Goal: Task Accomplishment & Management: Manage account settings

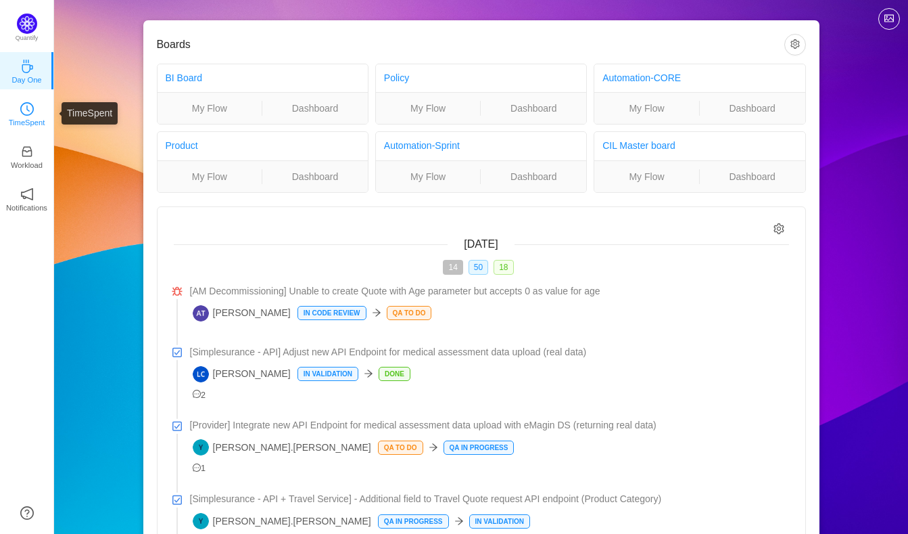
click at [22, 116] on p "TimeSpent" at bounding box center [27, 122] width 37 height 12
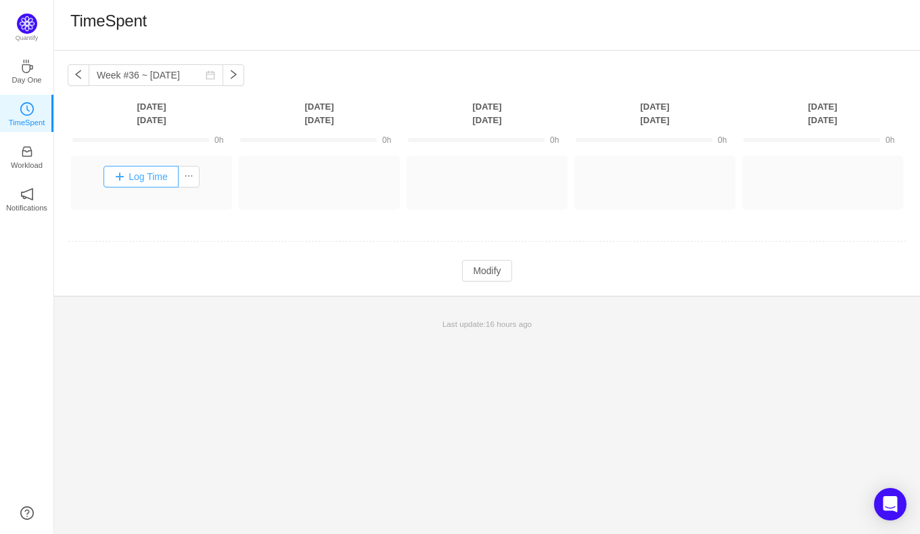
click at [159, 175] on button "Log Time" at bounding box center [140, 177] width 75 height 22
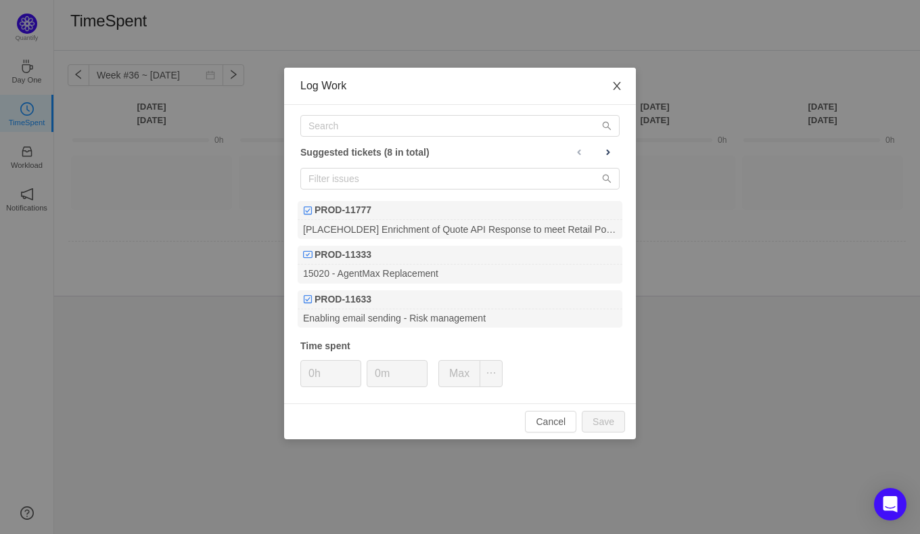
click at [621, 84] on icon "icon: close" at bounding box center [617, 85] width 11 height 11
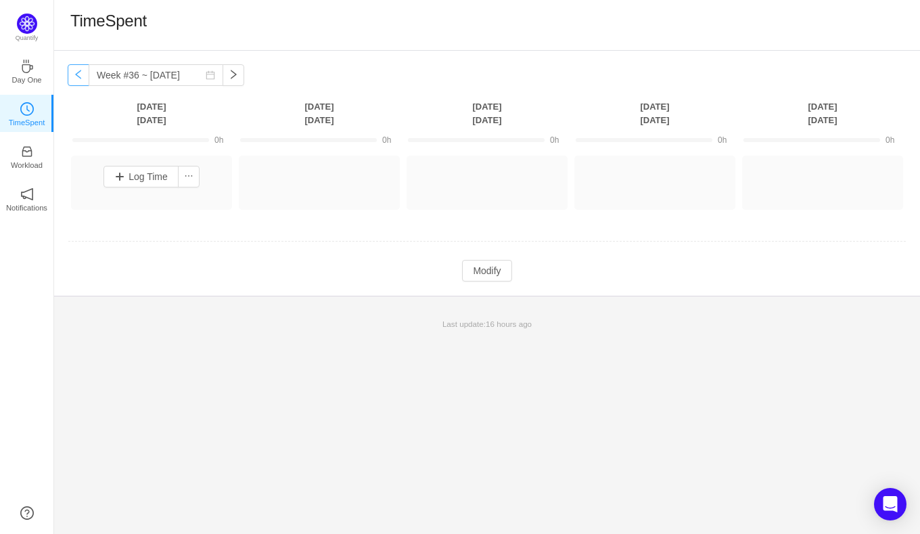
click at [74, 74] on button "button" at bounding box center [79, 75] width 22 height 22
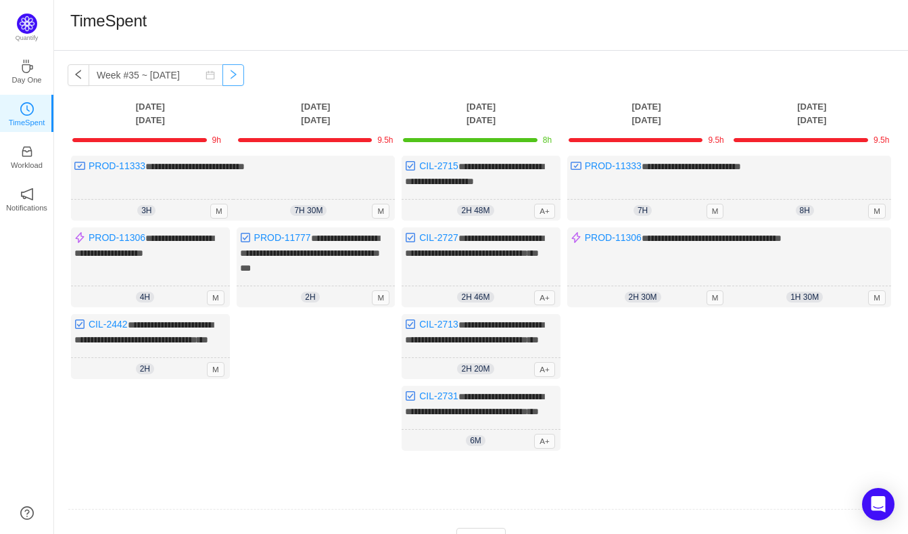
click at [223, 72] on button "button" at bounding box center [234, 75] width 22 height 22
type input "Week #36 ~ [DATE]"
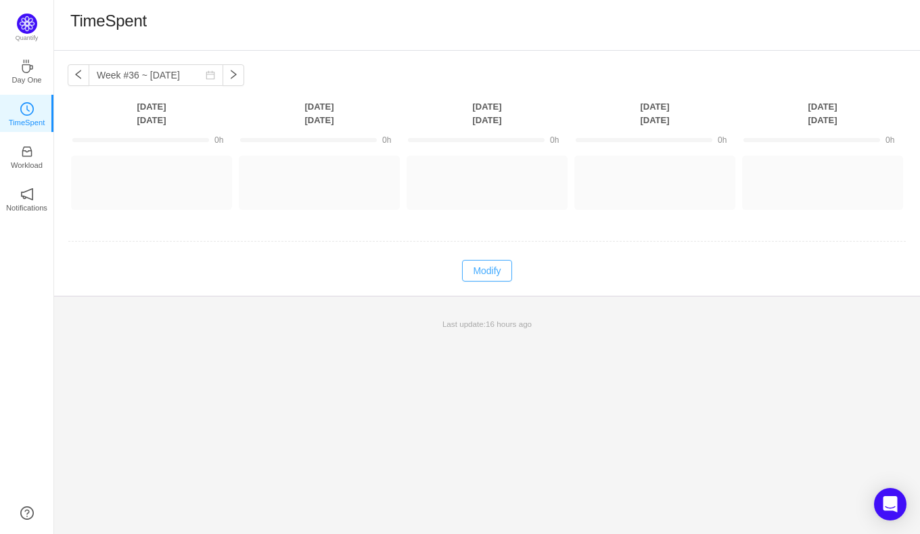
click at [494, 270] on button "Modify" at bounding box center [486, 271] width 49 height 22
click at [139, 172] on button "Log Time" at bounding box center [140, 177] width 75 height 22
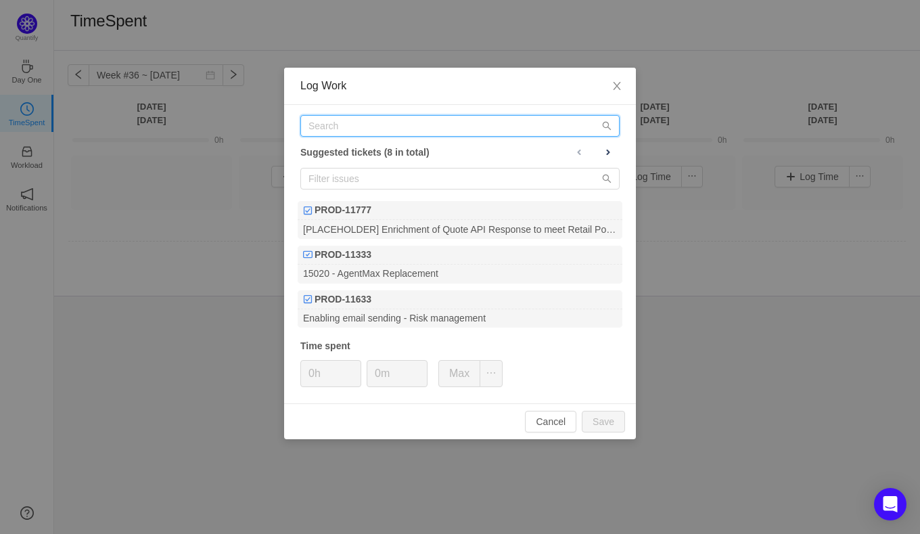
click at [467, 122] on input "text" at bounding box center [459, 126] width 319 height 22
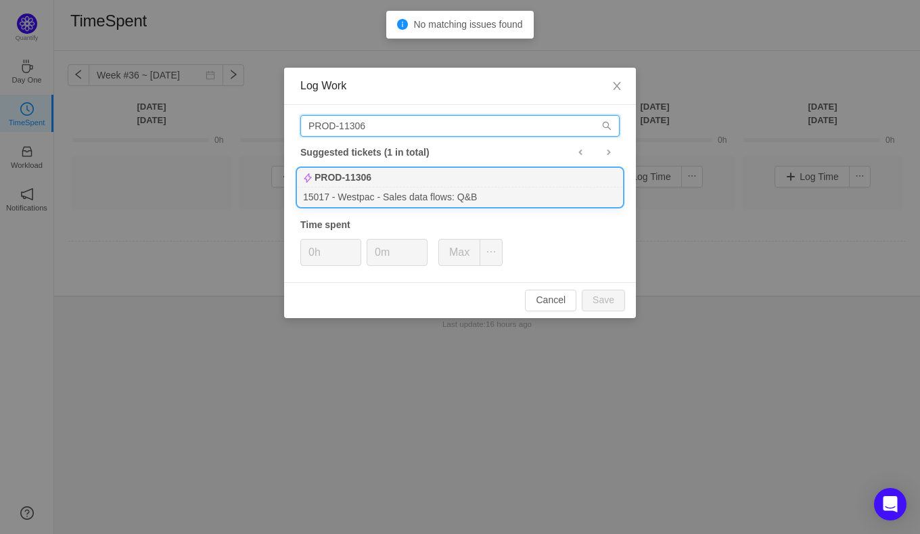
type input "PROD-11306"
click at [440, 177] on div "PROD-11306" at bounding box center [460, 177] width 325 height 19
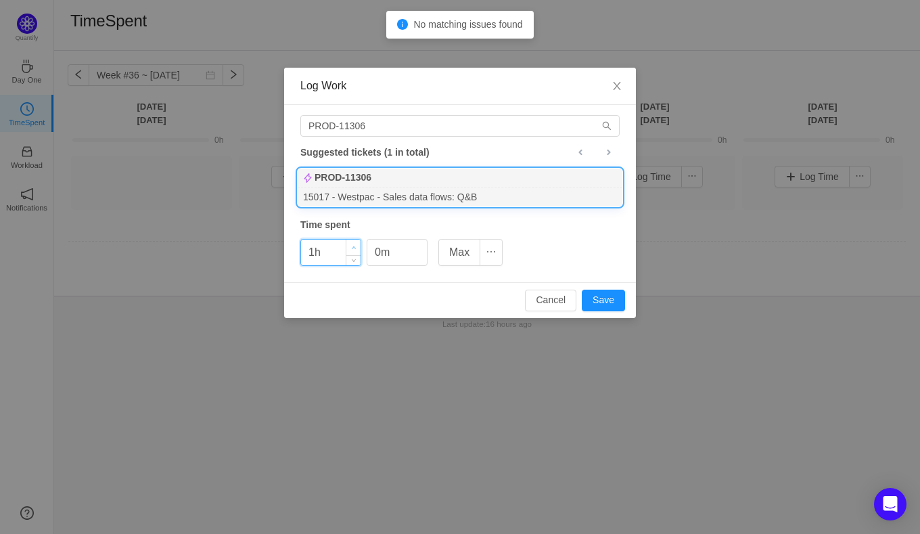
click at [352, 246] on icon "icon: up" at bounding box center [354, 248] width 5 height 5
click at [352, 258] on icon "icon: down" at bounding box center [354, 257] width 5 height 5
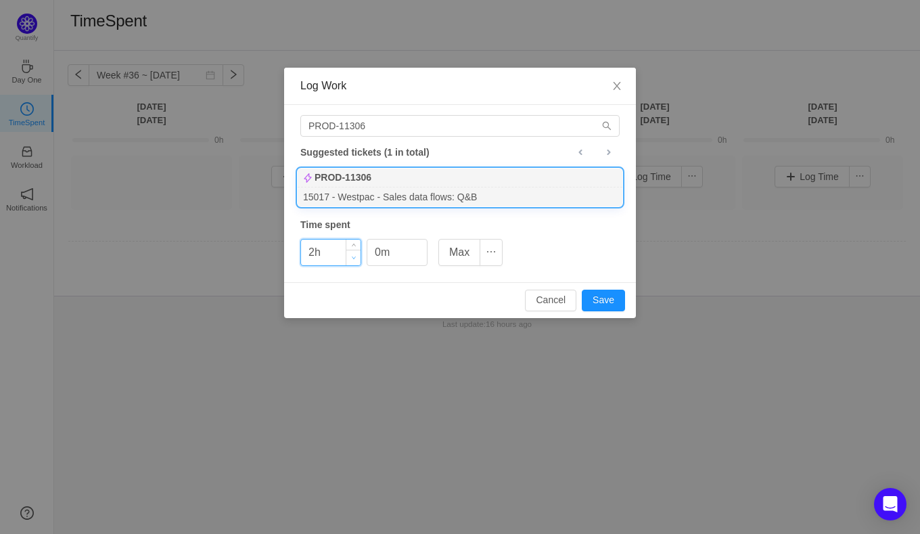
click at [352, 258] on icon "icon: down" at bounding box center [354, 257] width 5 height 5
click at [610, 292] on button "Save" at bounding box center [603, 301] width 43 height 22
type input "0h"
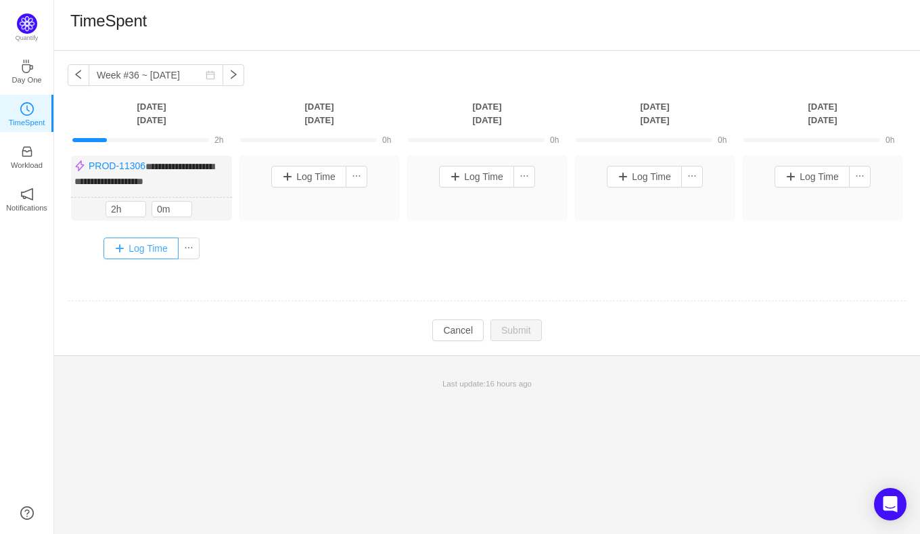
click at [143, 243] on button "Log Time" at bounding box center [140, 248] width 75 height 22
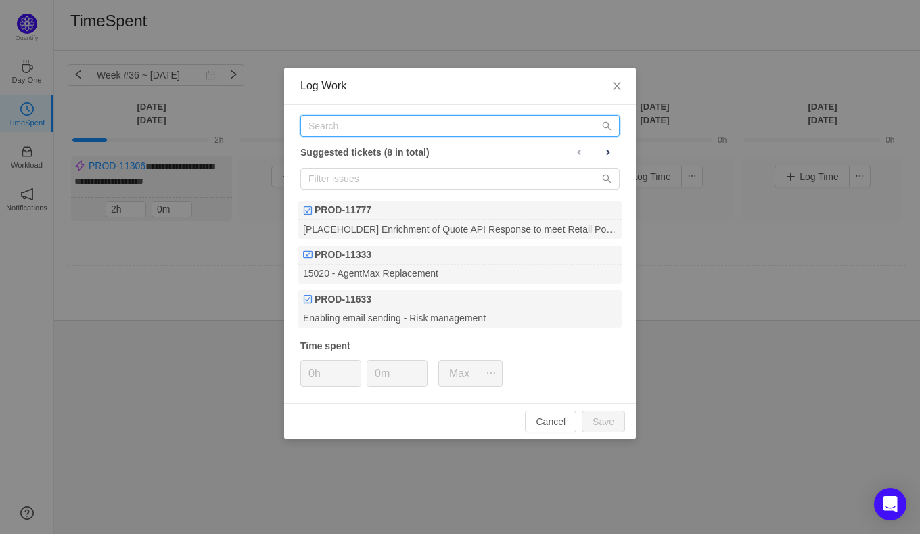
click at [328, 119] on input "text" at bounding box center [459, 126] width 319 height 22
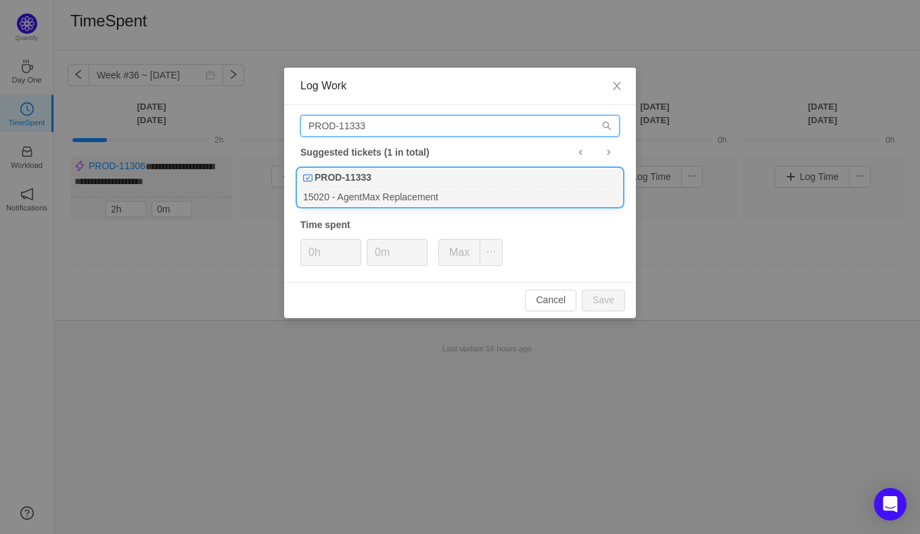
type input "PROD-11333"
click at [365, 183] on b "PROD-11333" at bounding box center [343, 177] width 57 height 14
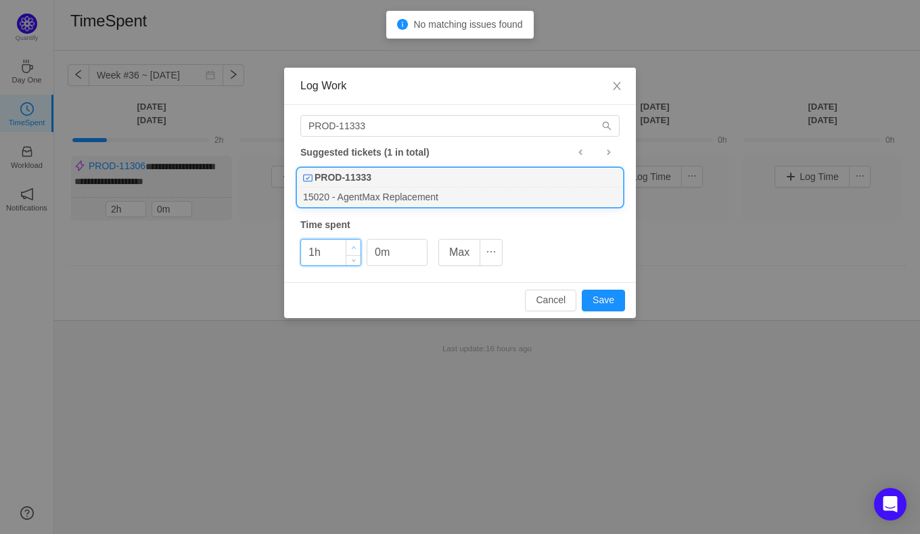
click at [351, 243] on span "Increase Value" at bounding box center [353, 247] width 14 height 16
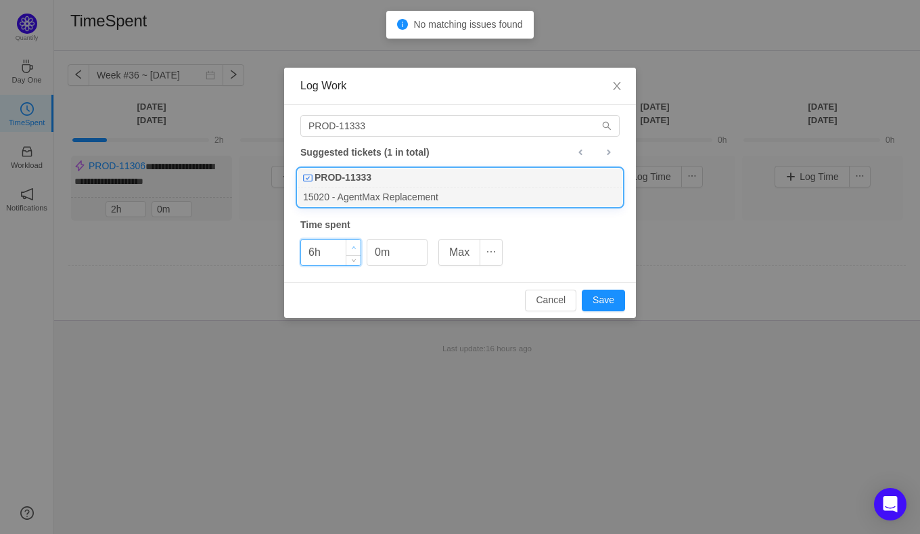
click at [351, 243] on span "Increase Value" at bounding box center [353, 247] width 14 height 16
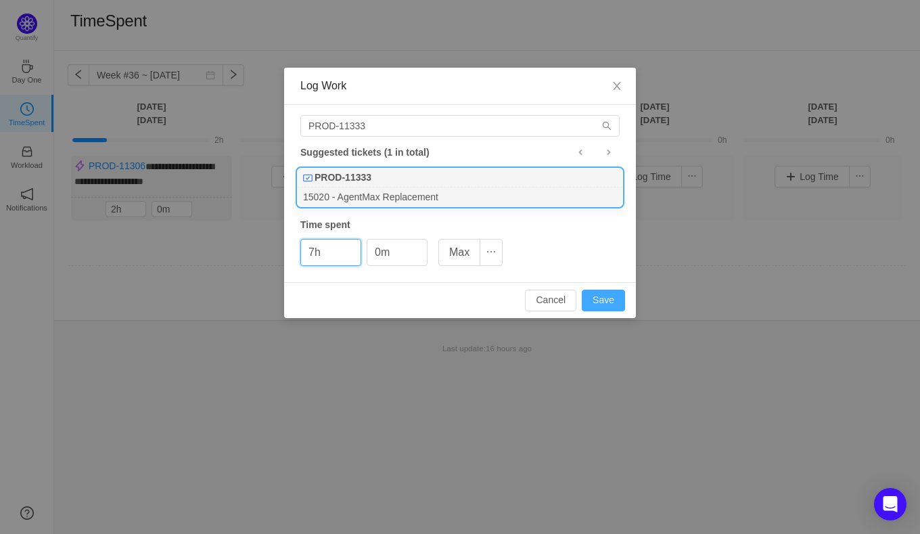
click at [605, 300] on button "Save" at bounding box center [603, 301] width 43 height 22
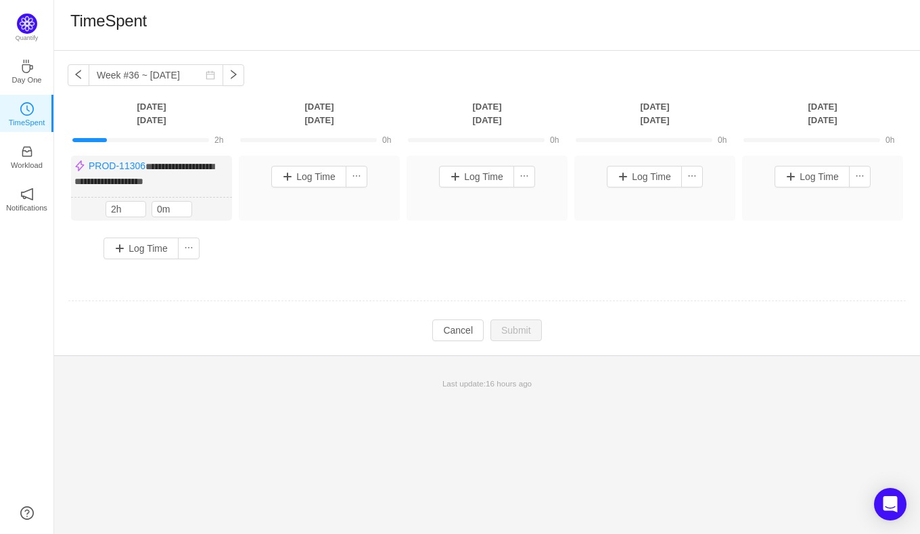
click at [122, 329] on td "Modify Cancel Submit" at bounding box center [487, 330] width 839 height 23
click at [160, 250] on button "Log Time" at bounding box center [140, 248] width 75 height 22
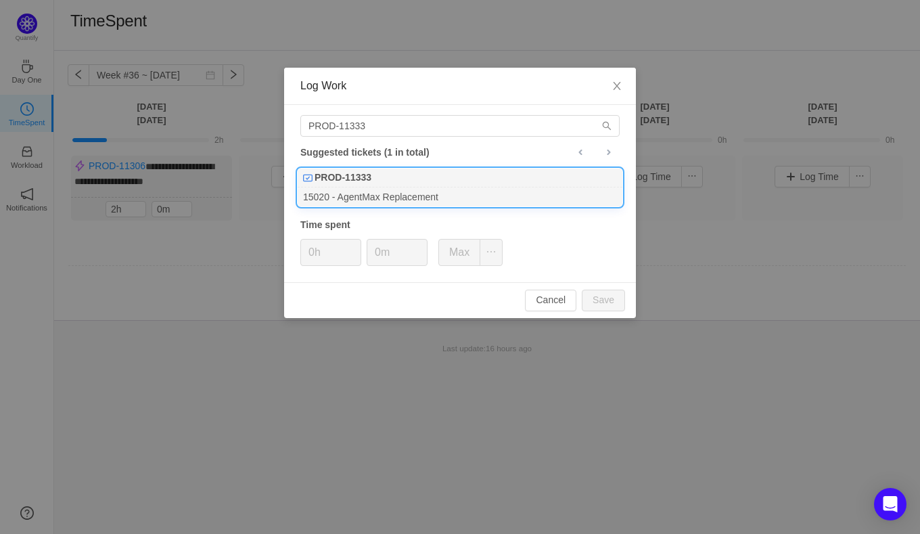
click at [361, 192] on div "15020 - AgentMax Replacement" at bounding box center [460, 196] width 325 height 18
click at [358, 243] on span "Increase Value" at bounding box center [353, 247] width 14 height 16
click at [354, 243] on span "Increase Value" at bounding box center [353, 247] width 14 height 16
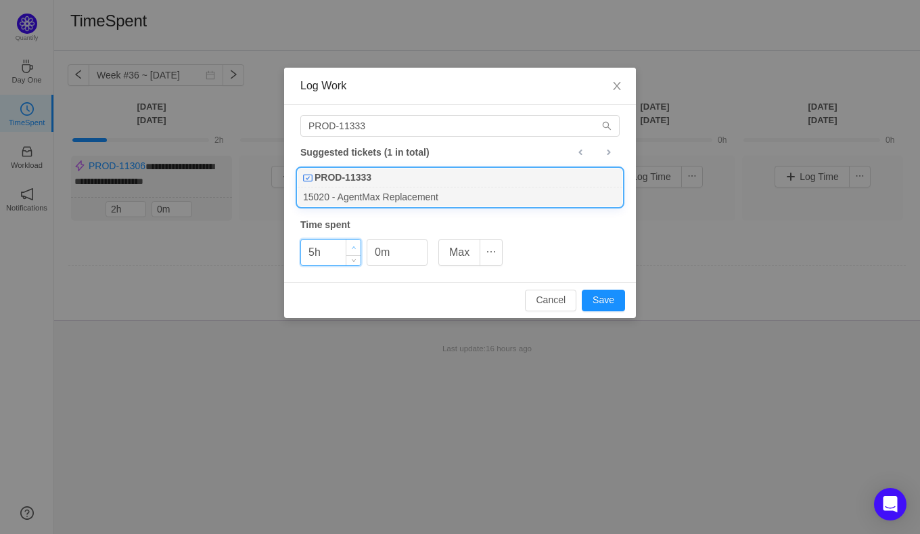
click at [354, 243] on span "Increase Value" at bounding box center [353, 247] width 14 height 16
click at [601, 298] on button "Save" at bounding box center [603, 301] width 43 height 22
type input "0h"
